Goal: Transaction & Acquisition: Purchase product/service

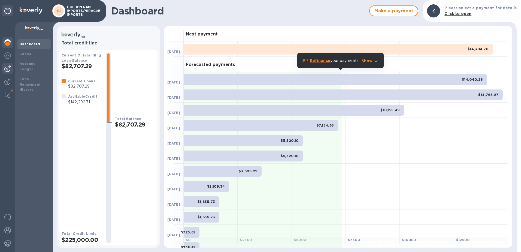
click at [7, 71] on img at bounding box center [7, 68] width 7 height 7
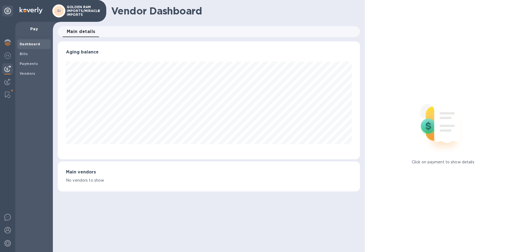
scroll to position [272374, 272192]
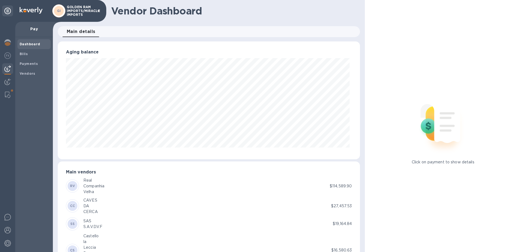
click at [7, 68] on img at bounding box center [7, 68] width 7 height 7
click at [20, 54] on b "Bills" at bounding box center [24, 54] width 8 height 4
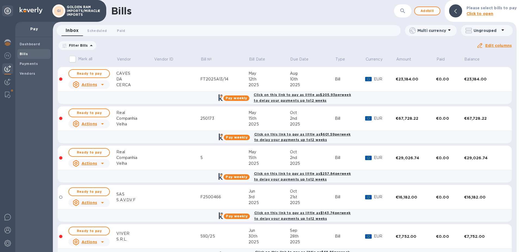
scroll to position [14, 0]
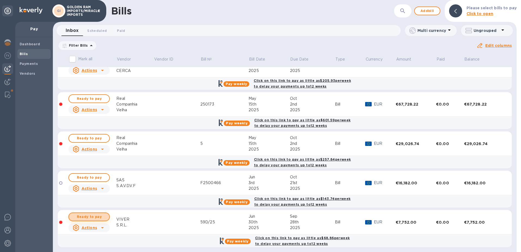
click at [93, 213] on span "Ready to pay" at bounding box center [89, 216] width 32 height 7
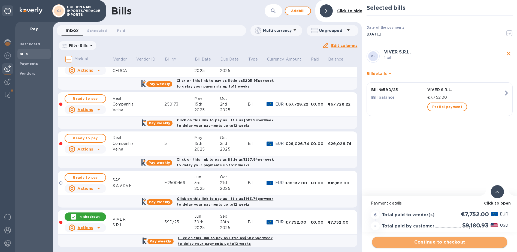
click at [437, 241] on span "Continue to checkout" at bounding box center [439, 242] width 126 height 7
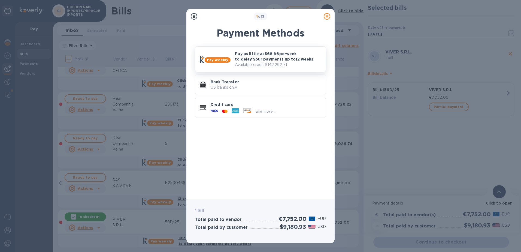
click at [276, 61] on p "Pay as little as $68.86 per week to delay your payments up to 12 weeks" at bounding box center [278, 56] width 86 height 11
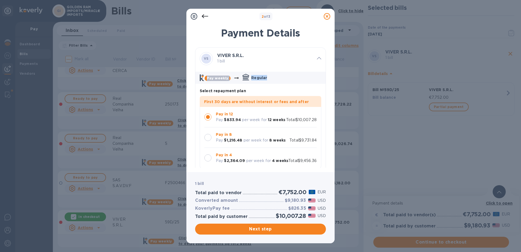
drag, startPoint x: 326, startPoint y: 59, endPoint x: 325, endPoint y: 73, distance: 14.2
click at [325, 73] on div "Payment Details VS VIVER S.R.L. 1 bill Pay weekly Regular Select repayment plan…" at bounding box center [260, 96] width 148 height 151
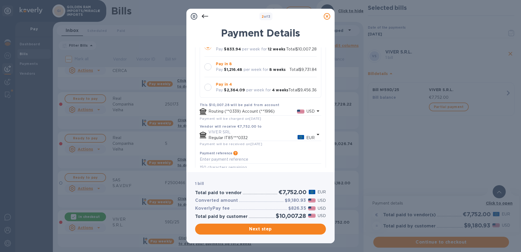
scroll to position [95, 0]
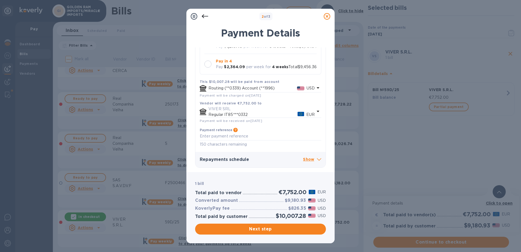
click at [317, 159] on icon at bounding box center [319, 159] width 4 height 2
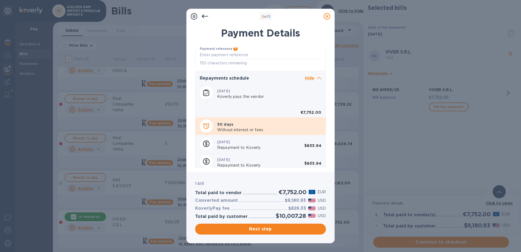
scroll to position [196, 0]
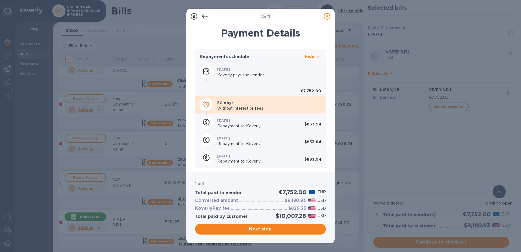
click at [326, 17] on icon at bounding box center [327, 16] width 7 height 7
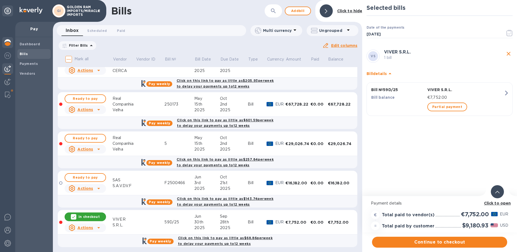
click at [5, 42] on img at bounding box center [7, 42] width 7 height 7
